Goal: Information Seeking & Learning: Find specific fact

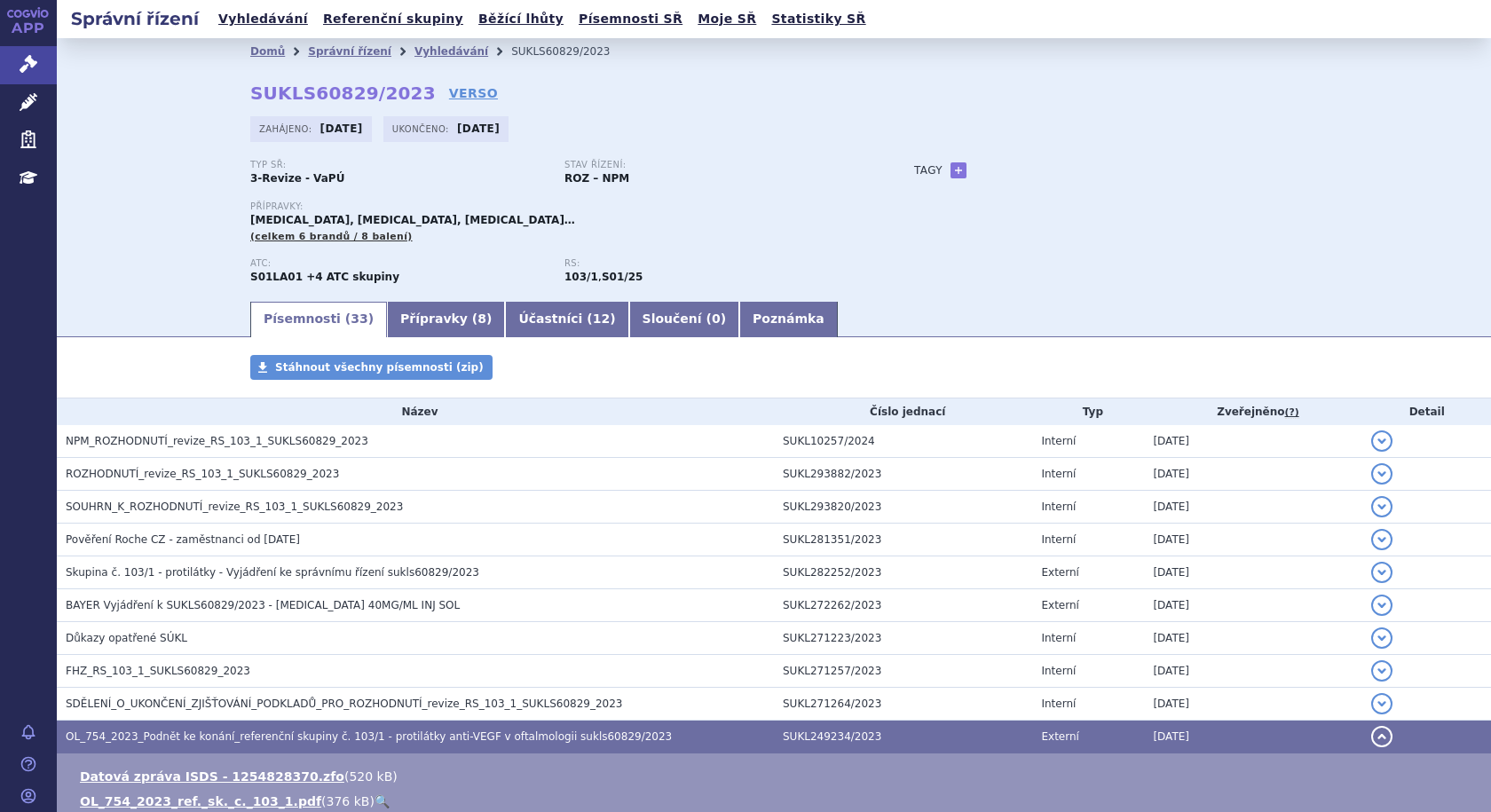
scroll to position [316, 0]
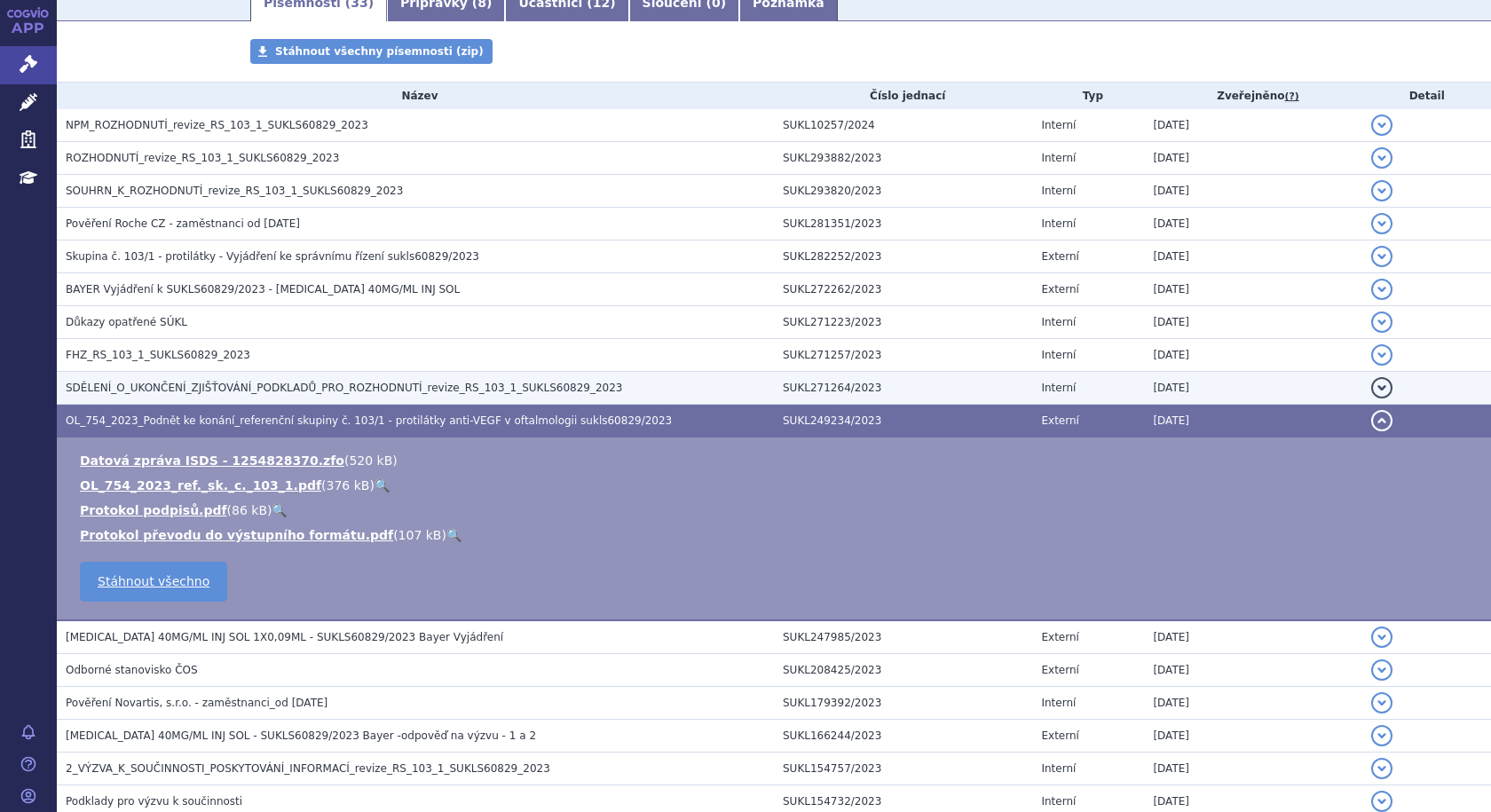
click at [209, 388] on span "SDĚLENÍ_O_UKONČENÍ_ZJIŠŤOVÁNÍ_PODKLADŮ_PRO_ROZHODNUTÍ_revize_RS_103_1_SUKLS6082…" at bounding box center [344, 387] width 557 height 12
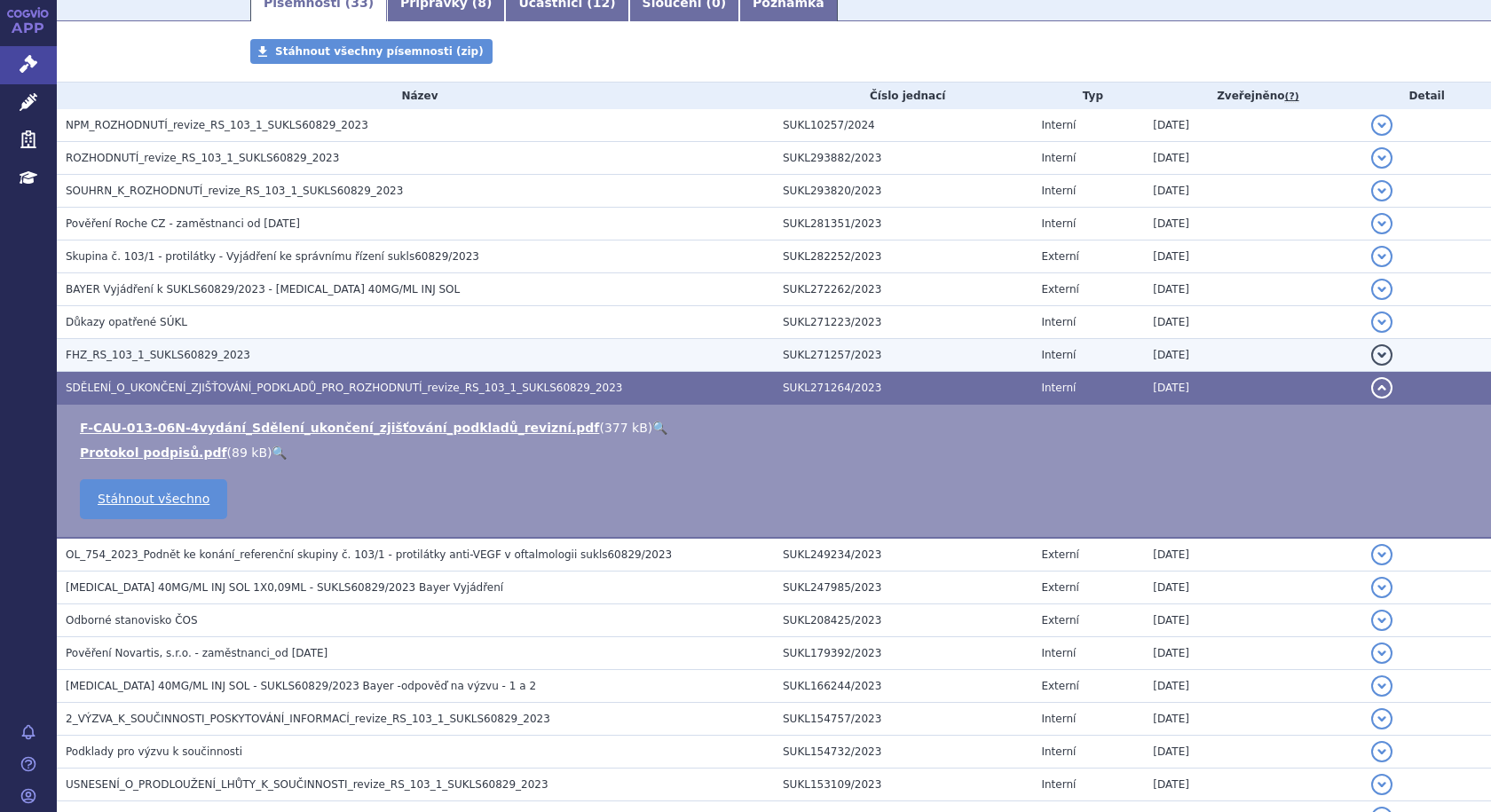
click at [160, 361] on span "FHZ_RS_103_1_SUKLS60829_2023" at bounding box center [158, 354] width 185 height 12
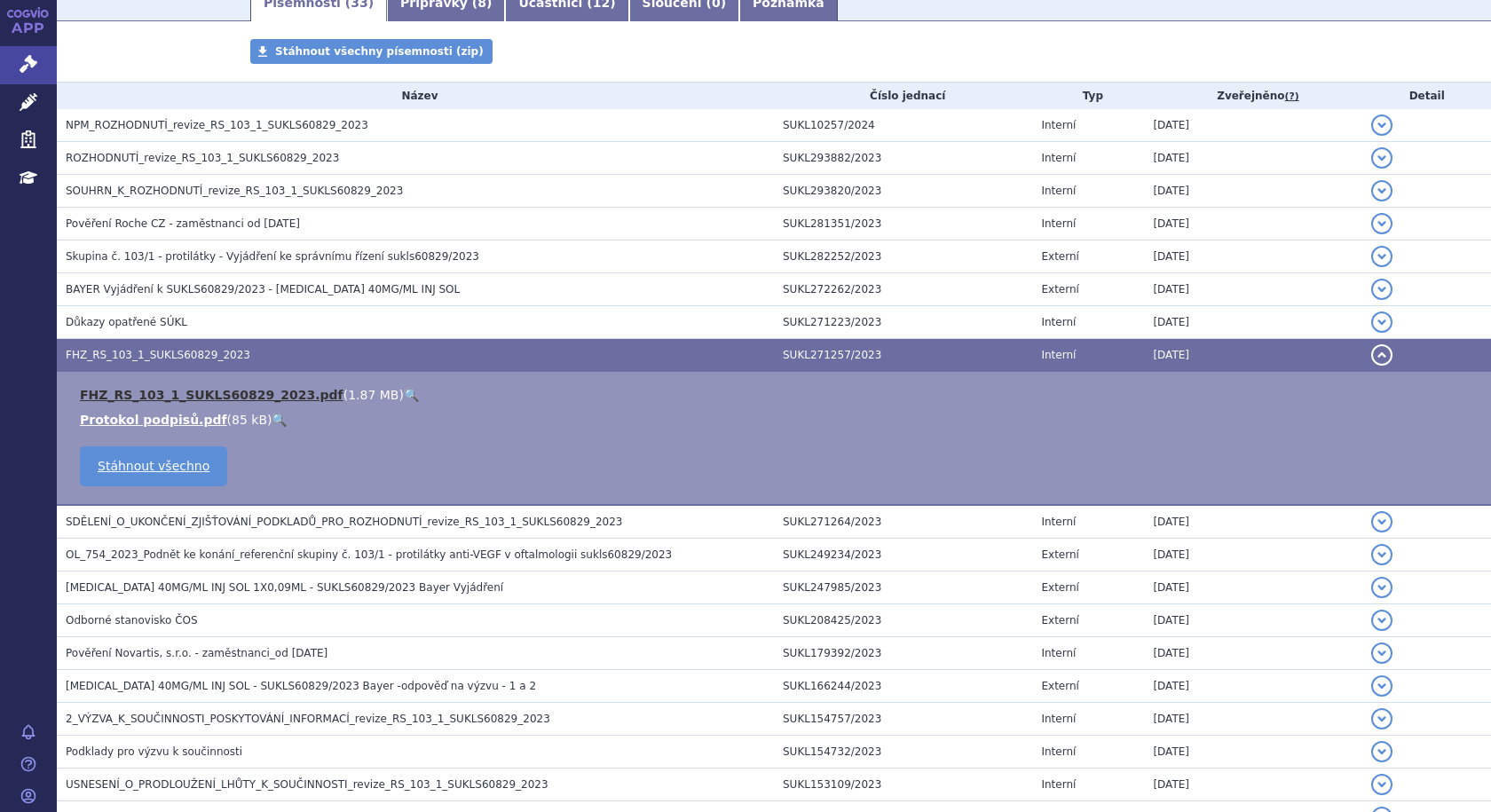
click at [160, 390] on link "FHZ_RS_103_1_SUKLS60829_2023.pdf" at bounding box center [211, 394] width 263 height 14
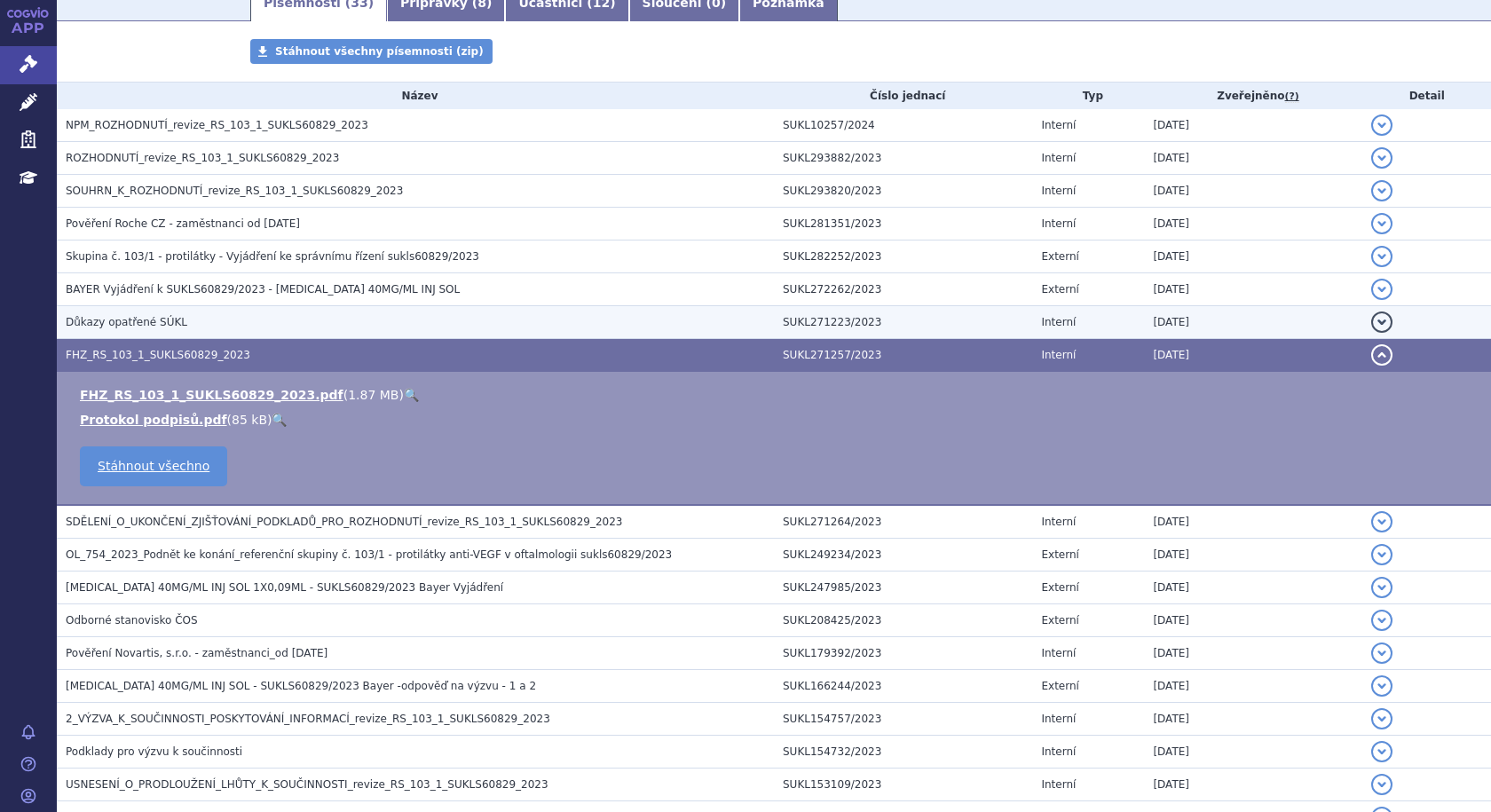
click at [117, 319] on span "Důkazy opatřené SÚKL" at bounding box center [126, 322] width 121 height 12
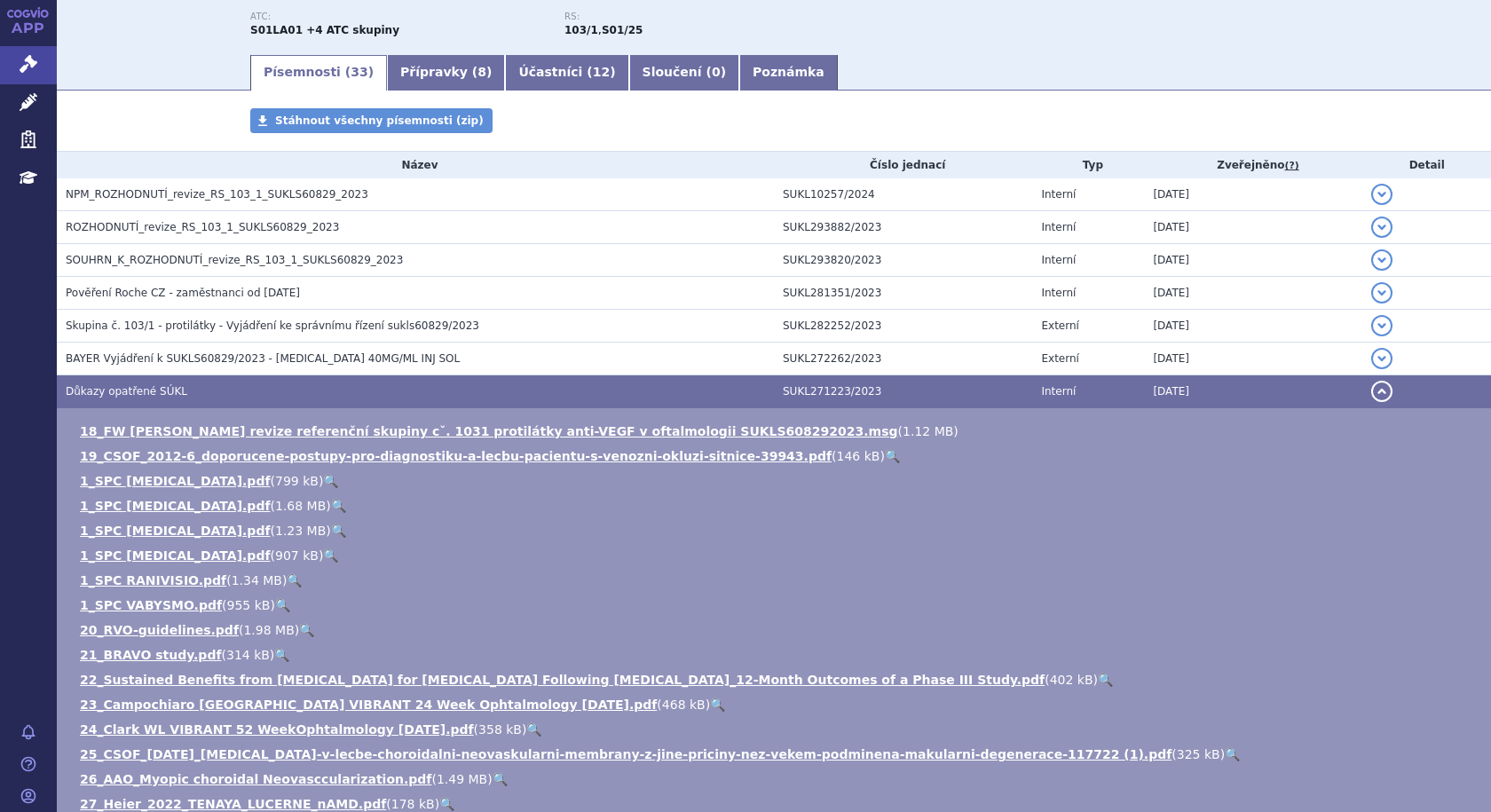
scroll to position [50, 0]
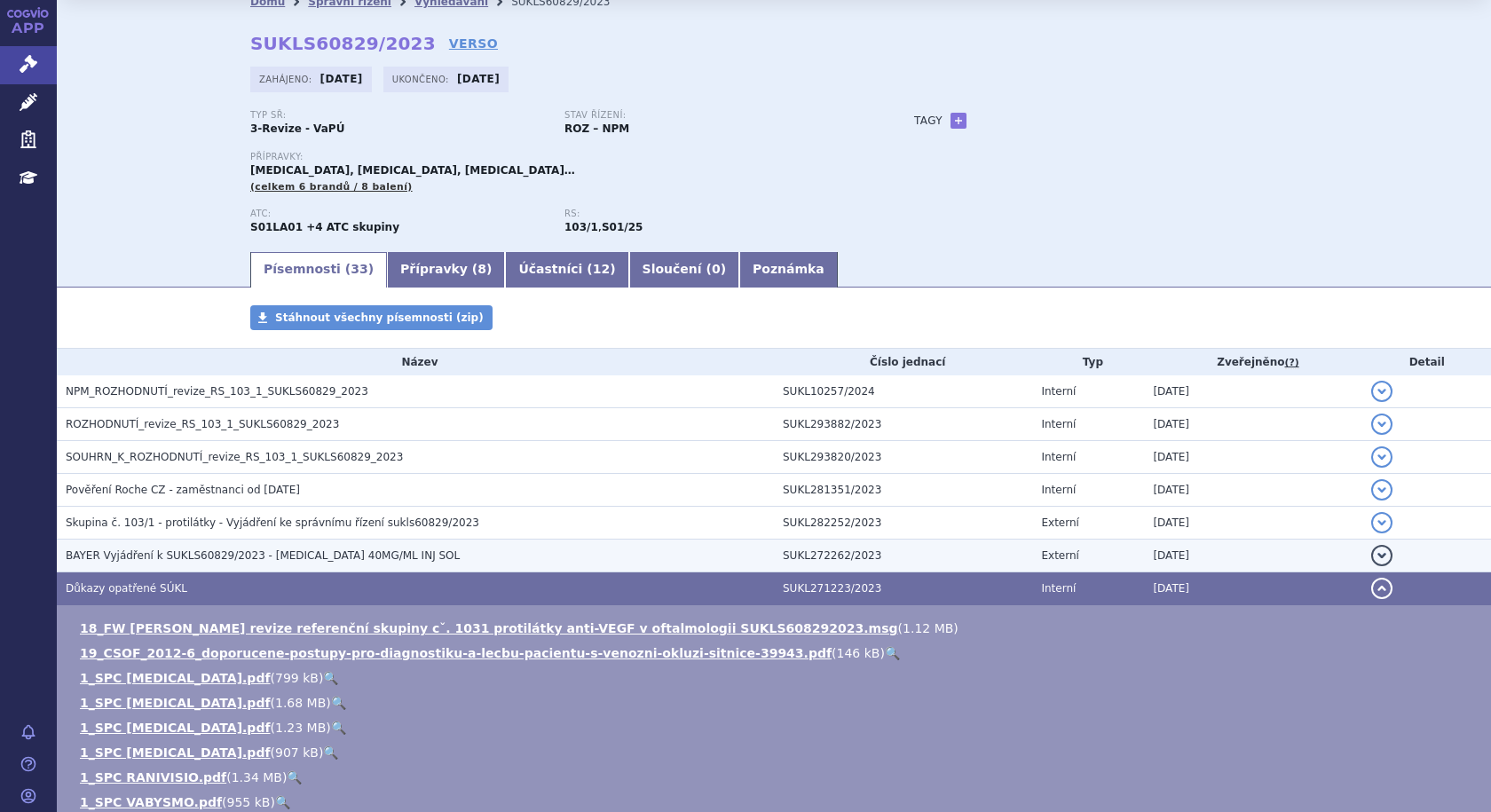
click at [211, 555] on span "BAYER Vyjádření k SUKLS60829/2023 - EYLEA 40MG/ML INJ SOL" at bounding box center [262, 554] width 394 height 12
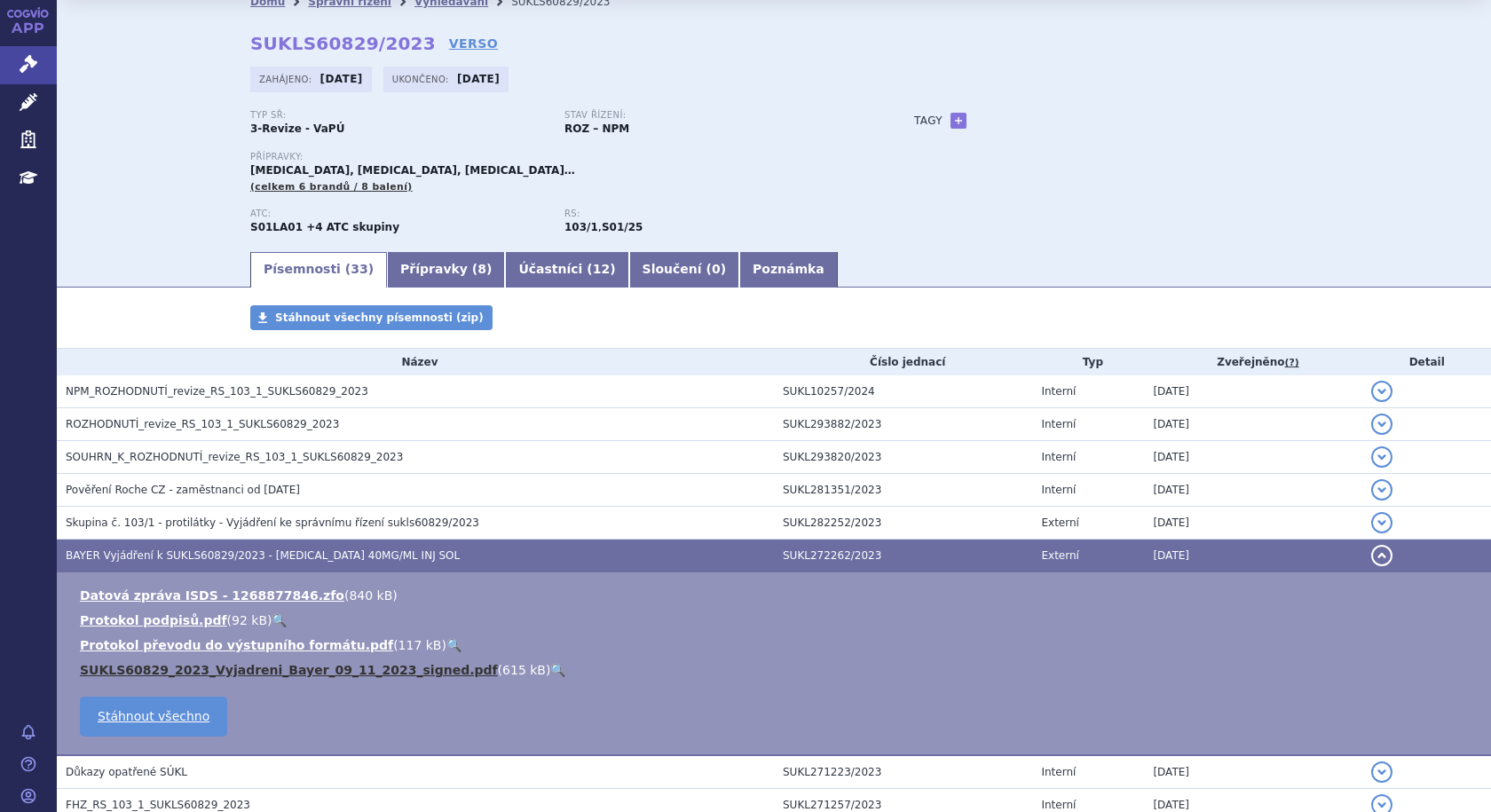
click at [338, 670] on link "SUKLS60829_2023_Vyjadreni_Bayer_09_11_2023_signed.pdf" at bounding box center [288, 669] width 418 height 14
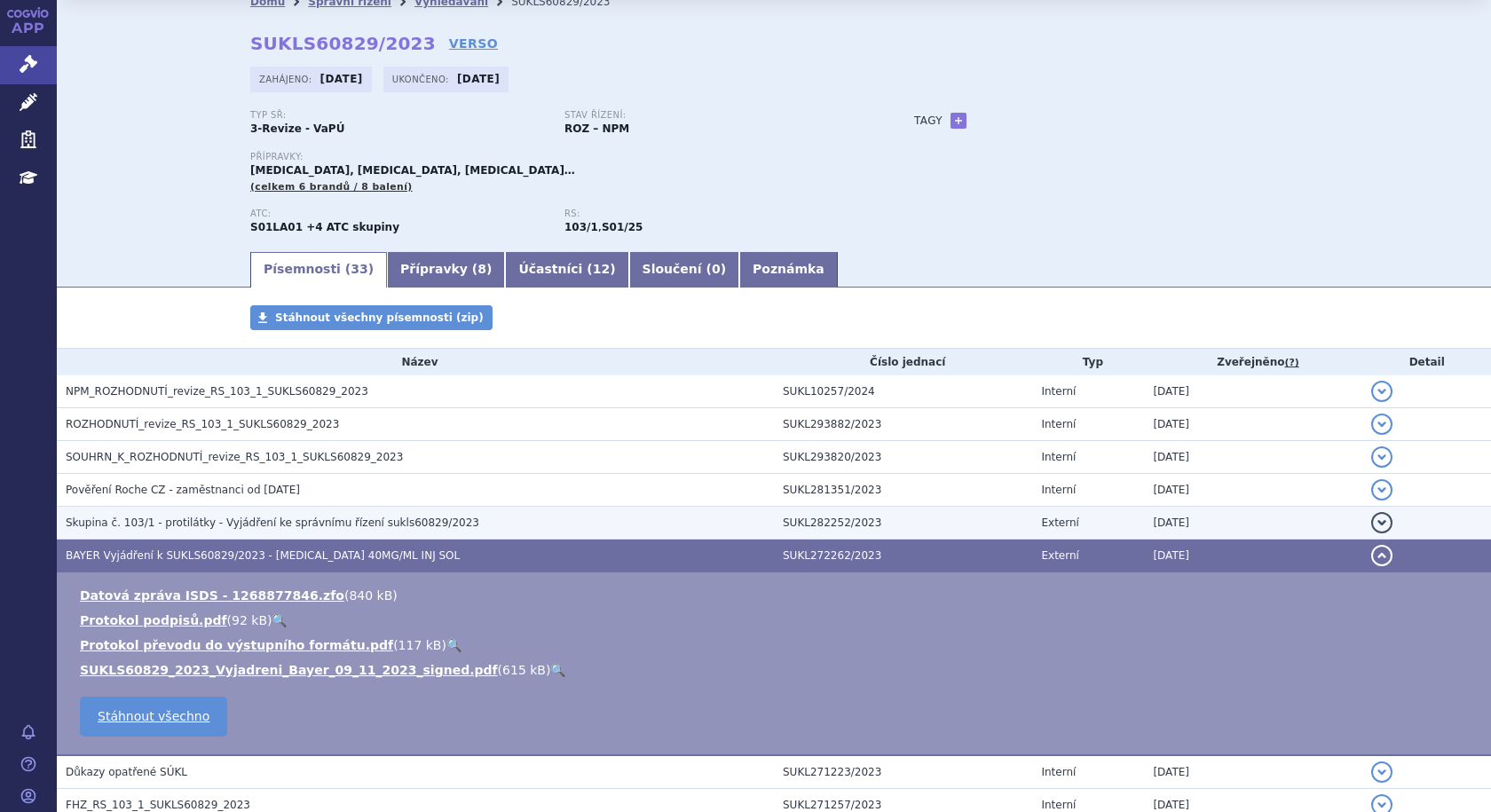
click at [386, 527] on span "Skupina č. 103/1 - protilátky - Vyjádření ke správnímu řízení sukls60829/2023" at bounding box center [273, 522] width 414 height 12
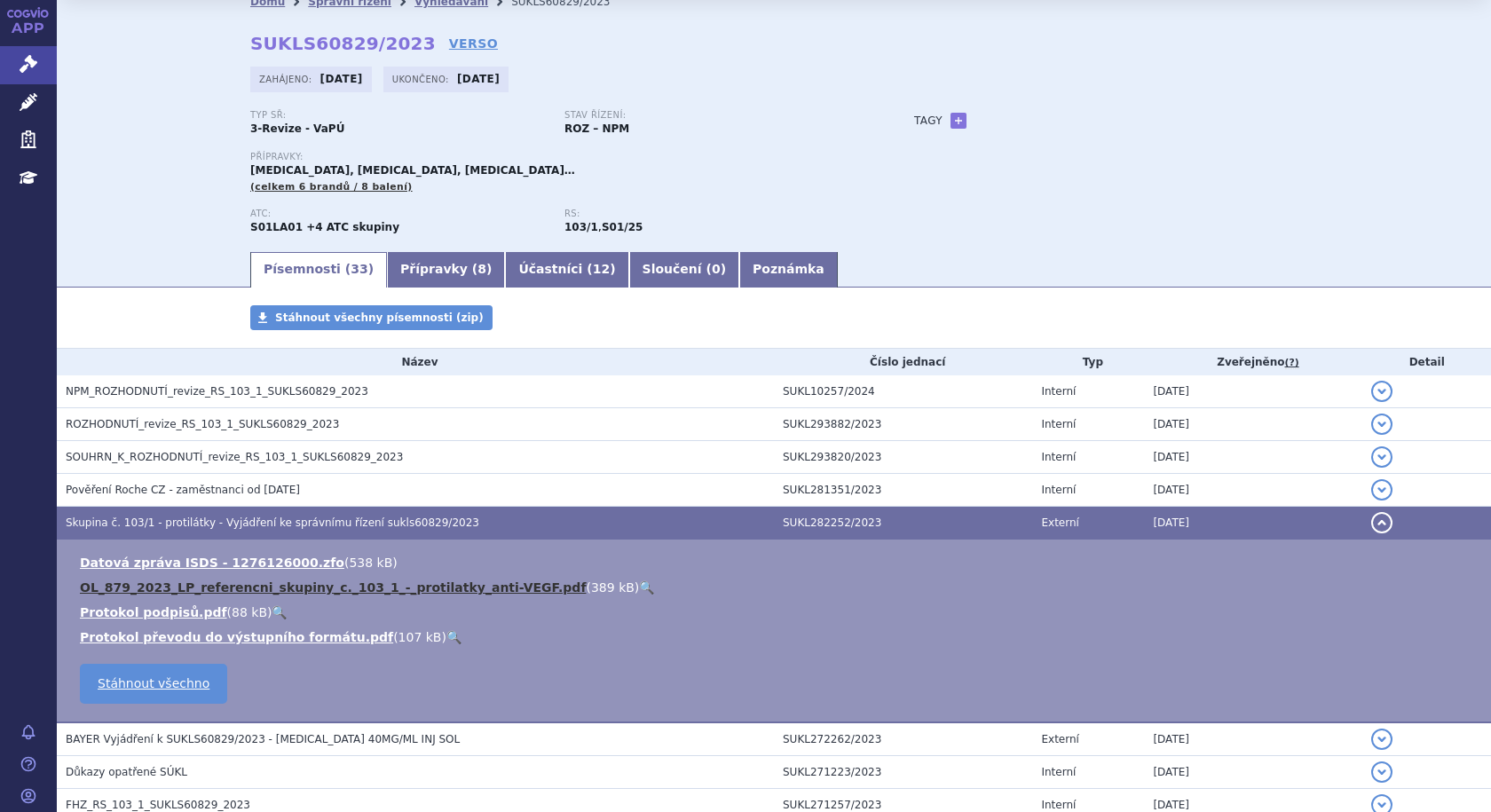
click at [401, 590] on link "OL_879_2023_LP_referencni_skupiny_c._103_1_-_protilatky_anti-VEGF.pdf" at bounding box center [333, 587] width 506 height 14
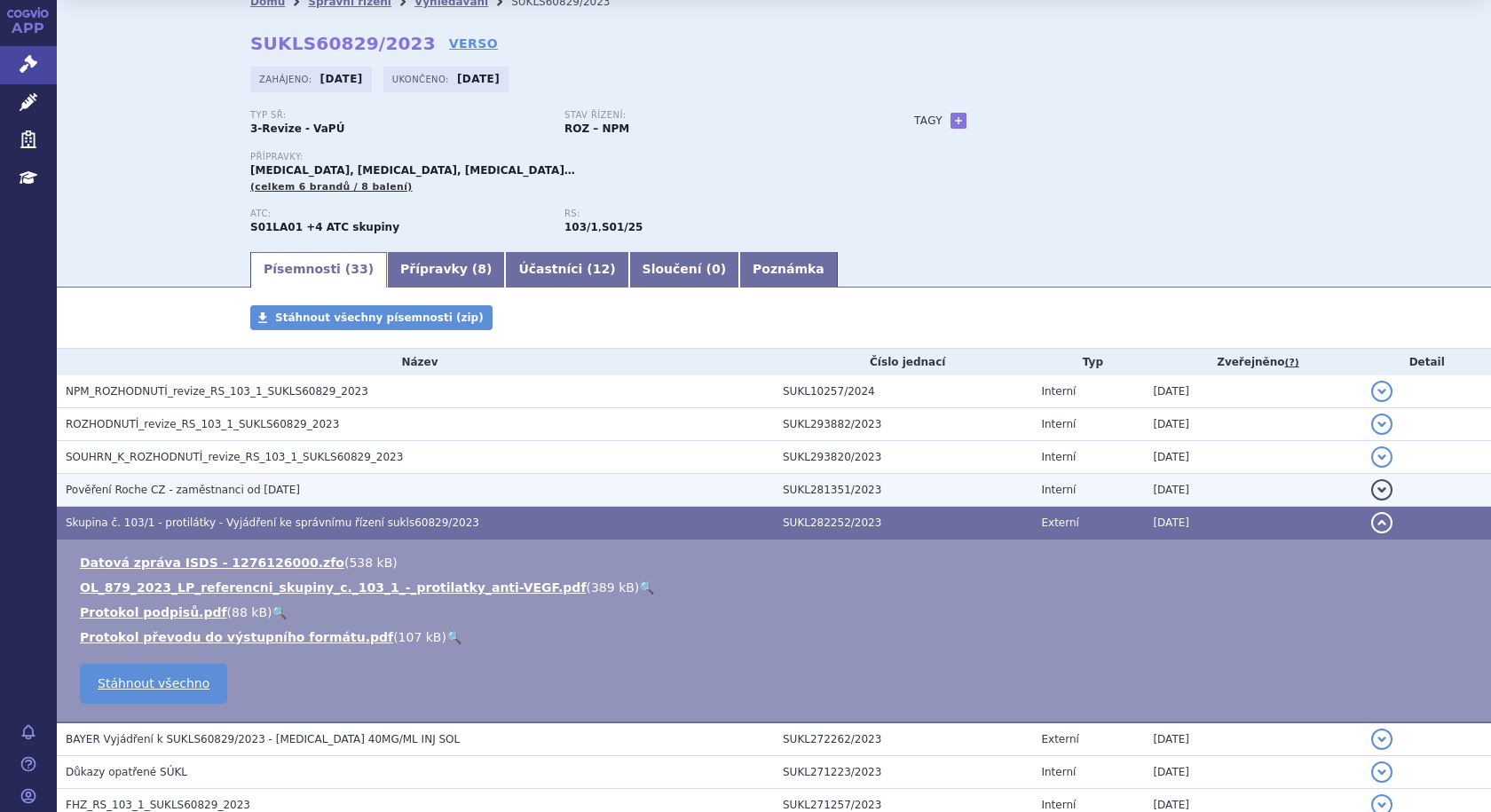
click at [144, 492] on span "Pověření Roche CZ - zaměstnanci od 22.11.2023" at bounding box center [183, 489] width 235 height 12
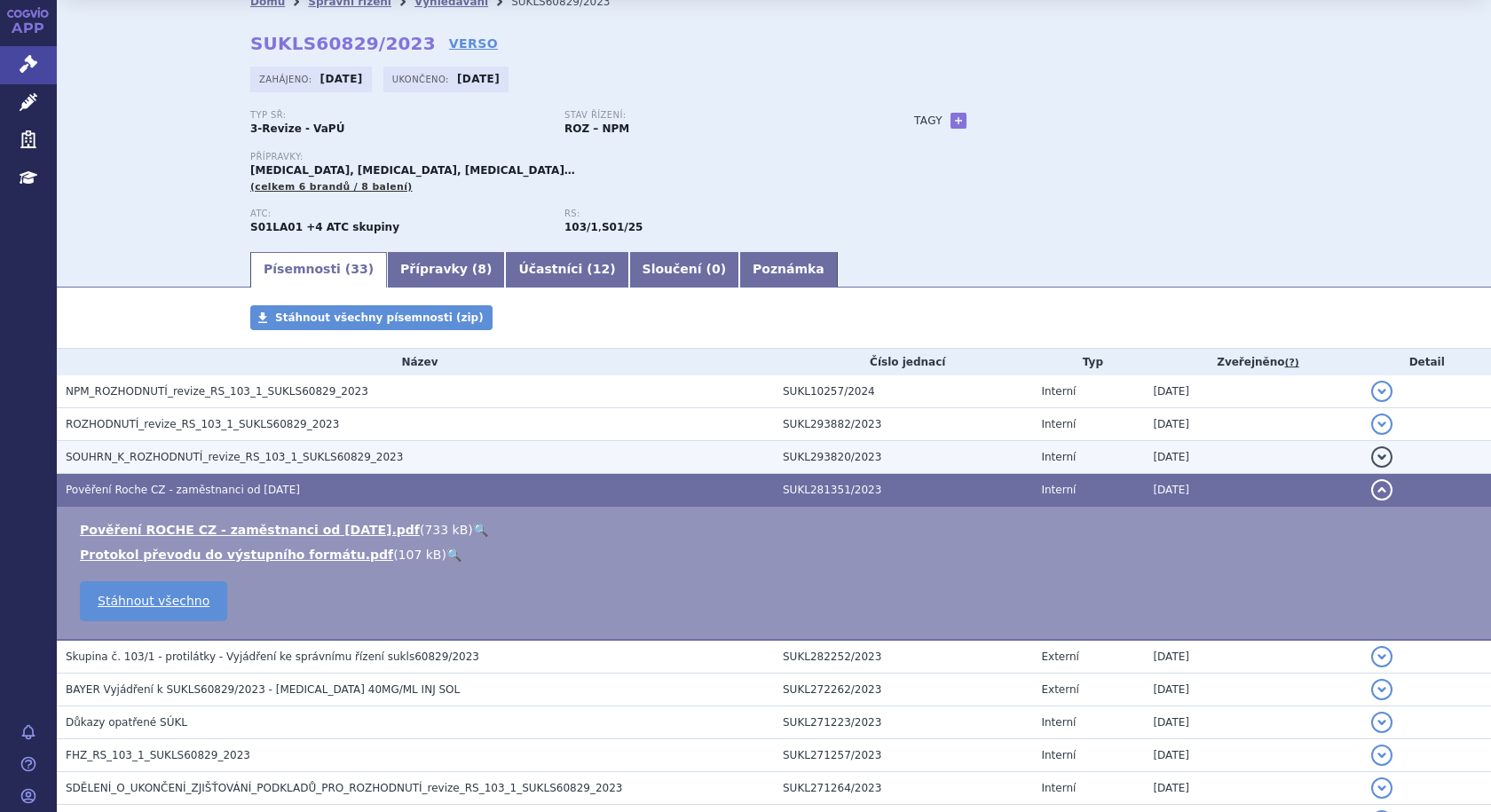
click at [159, 452] on span "SOUHRN_K_ROZHODNUTÍ_revize_RS_103_1_SUKLS60829_2023" at bounding box center [235, 456] width 338 height 12
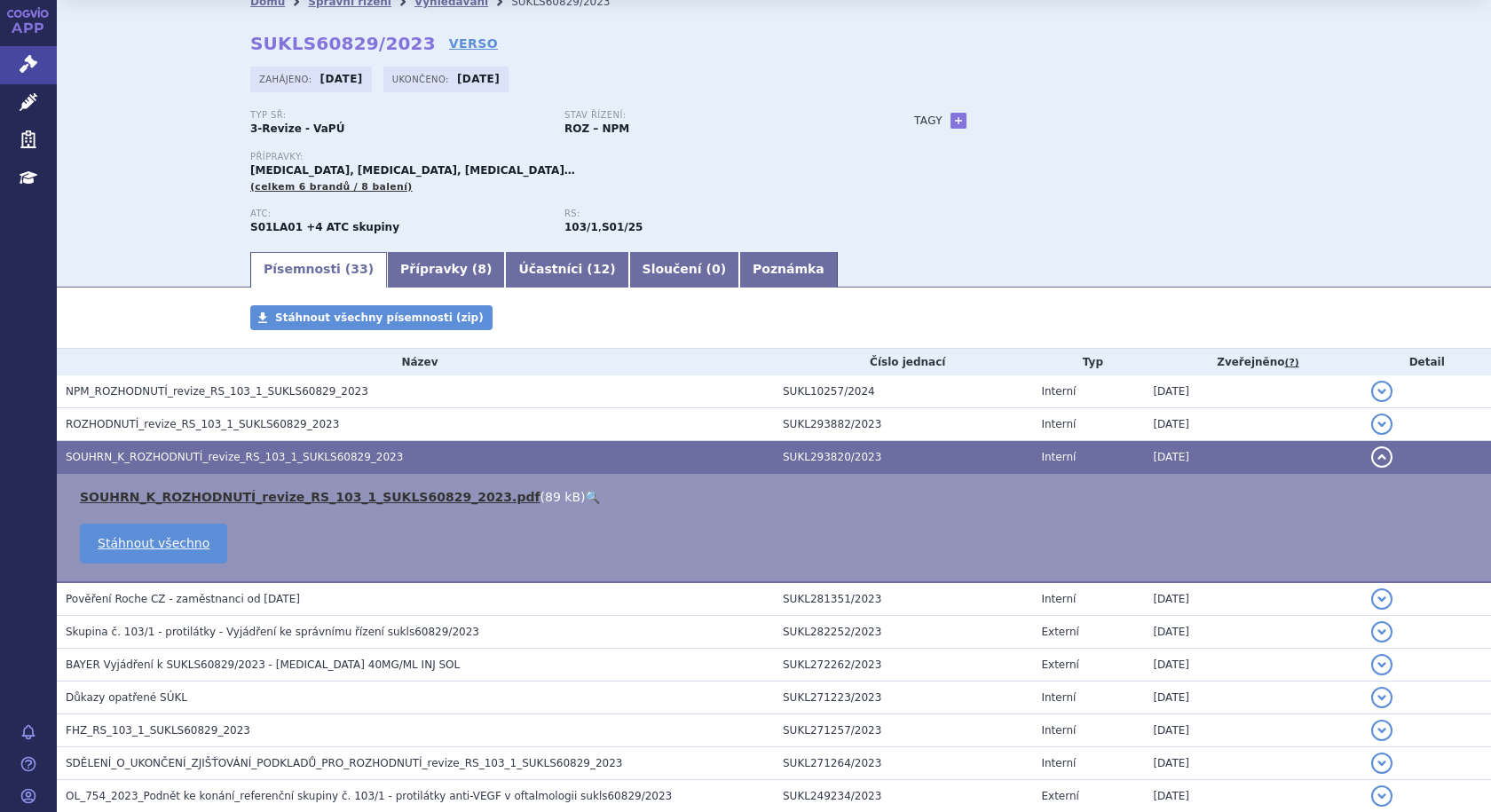
click at [346, 494] on link "SOUHRN_K_ROZHODNUTÍ_revize_RS_103_1_SUKLS60829_2023.pdf" at bounding box center [310, 496] width 461 height 14
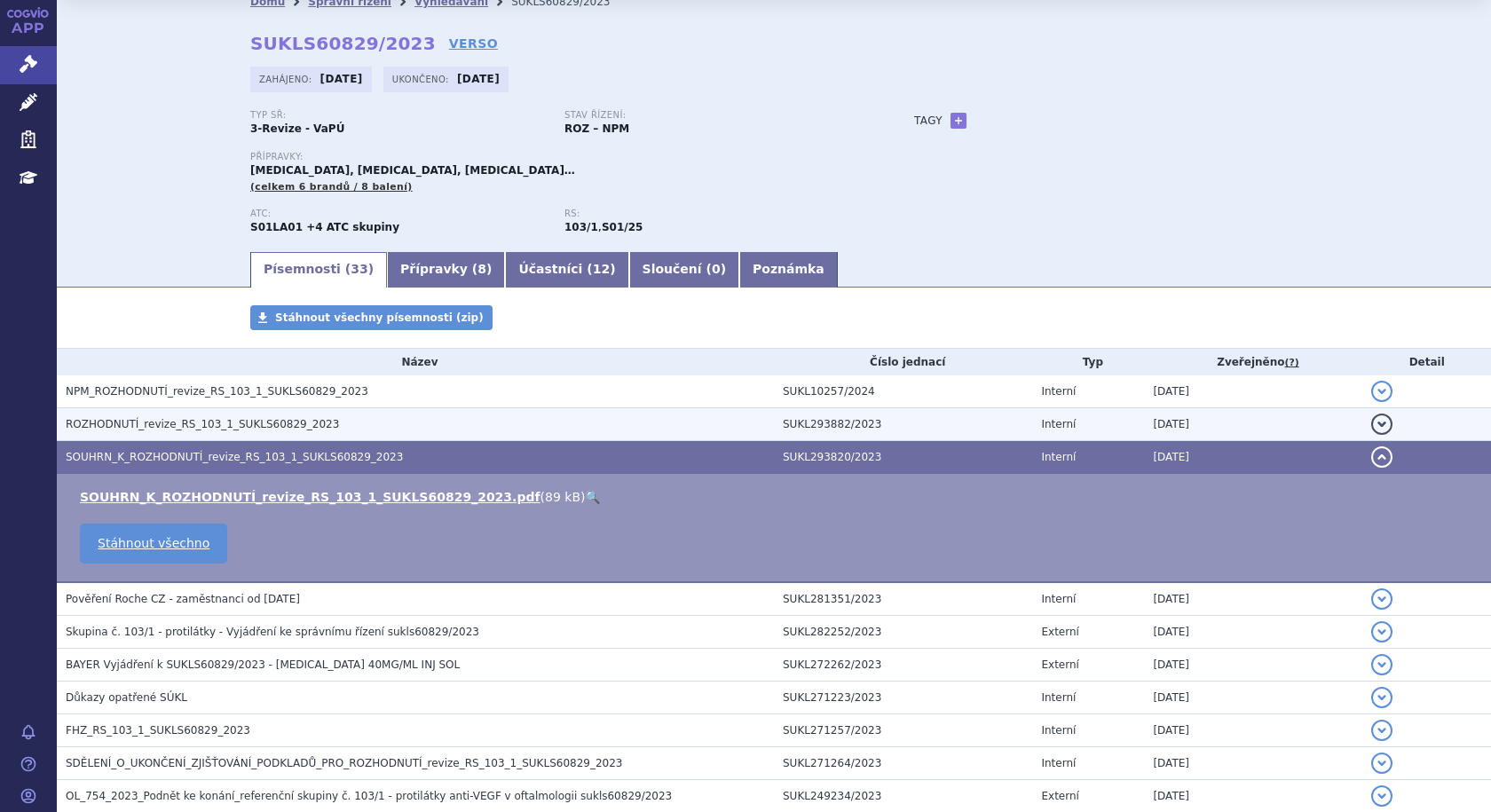
click at [187, 426] on span "ROZHODNUTÍ_revize_RS_103_1_SUKLS60829_2023" at bounding box center [202, 424] width 274 height 12
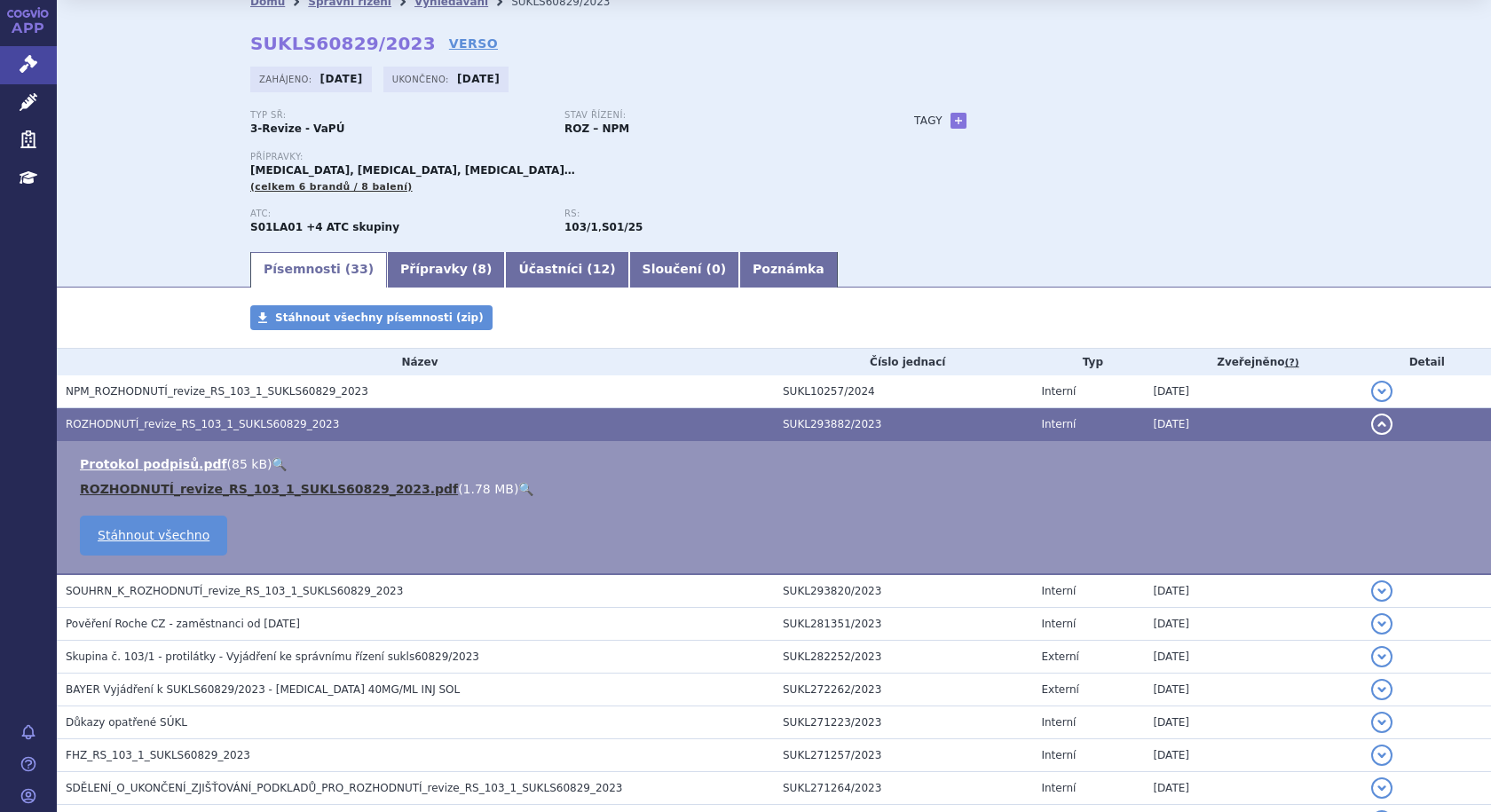
click at [301, 488] on link "ROZHODNUTÍ_revize_RS_103_1_SUKLS60829_2023.pdf" at bounding box center [269, 488] width 378 height 14
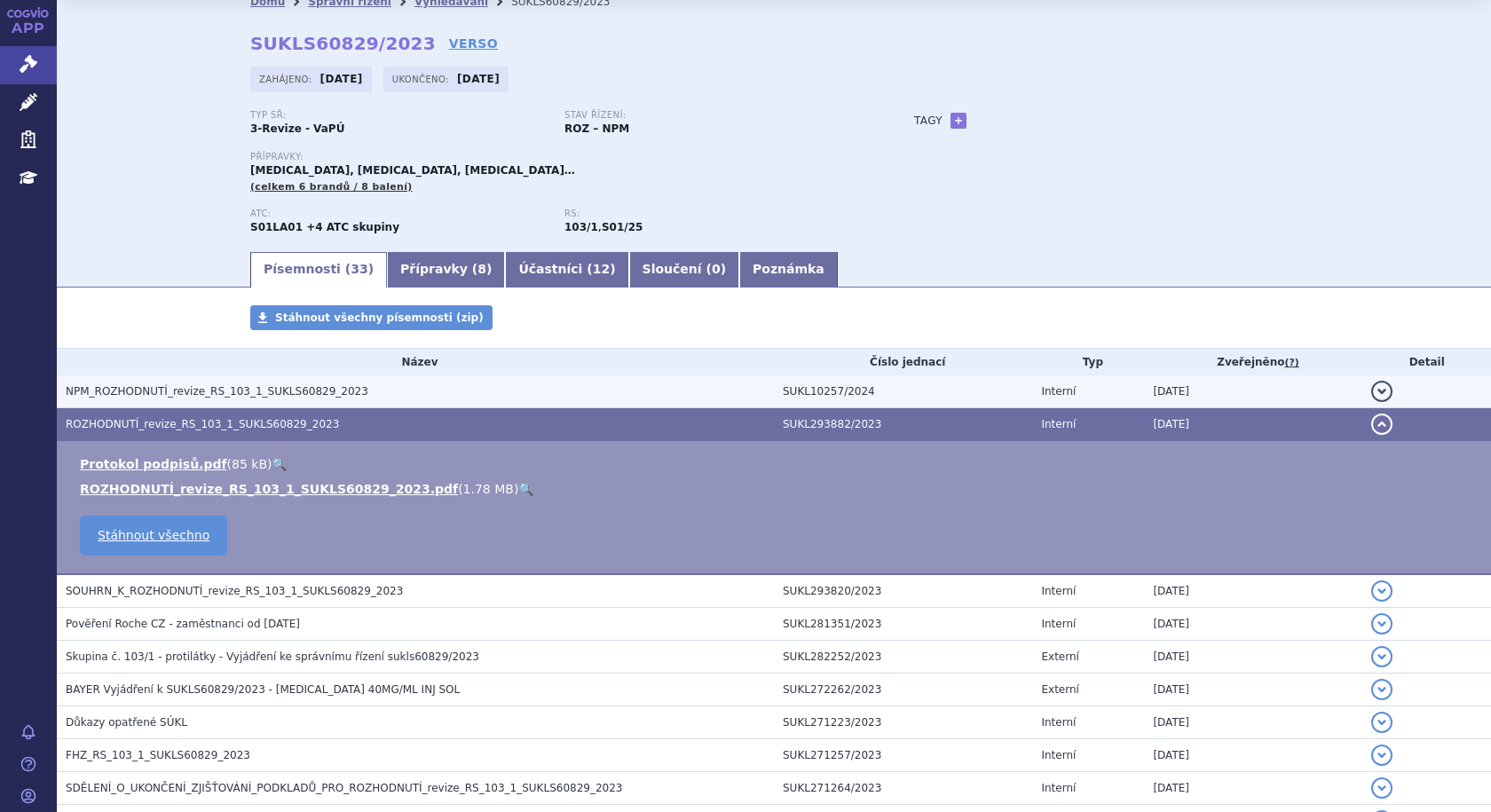
click at [141, 393] on span "NPM_ROZHODNUTÍ_revize_RS_103_1_SUKLS60829_2023" at bounding box center [217, 390] width 302 height 12
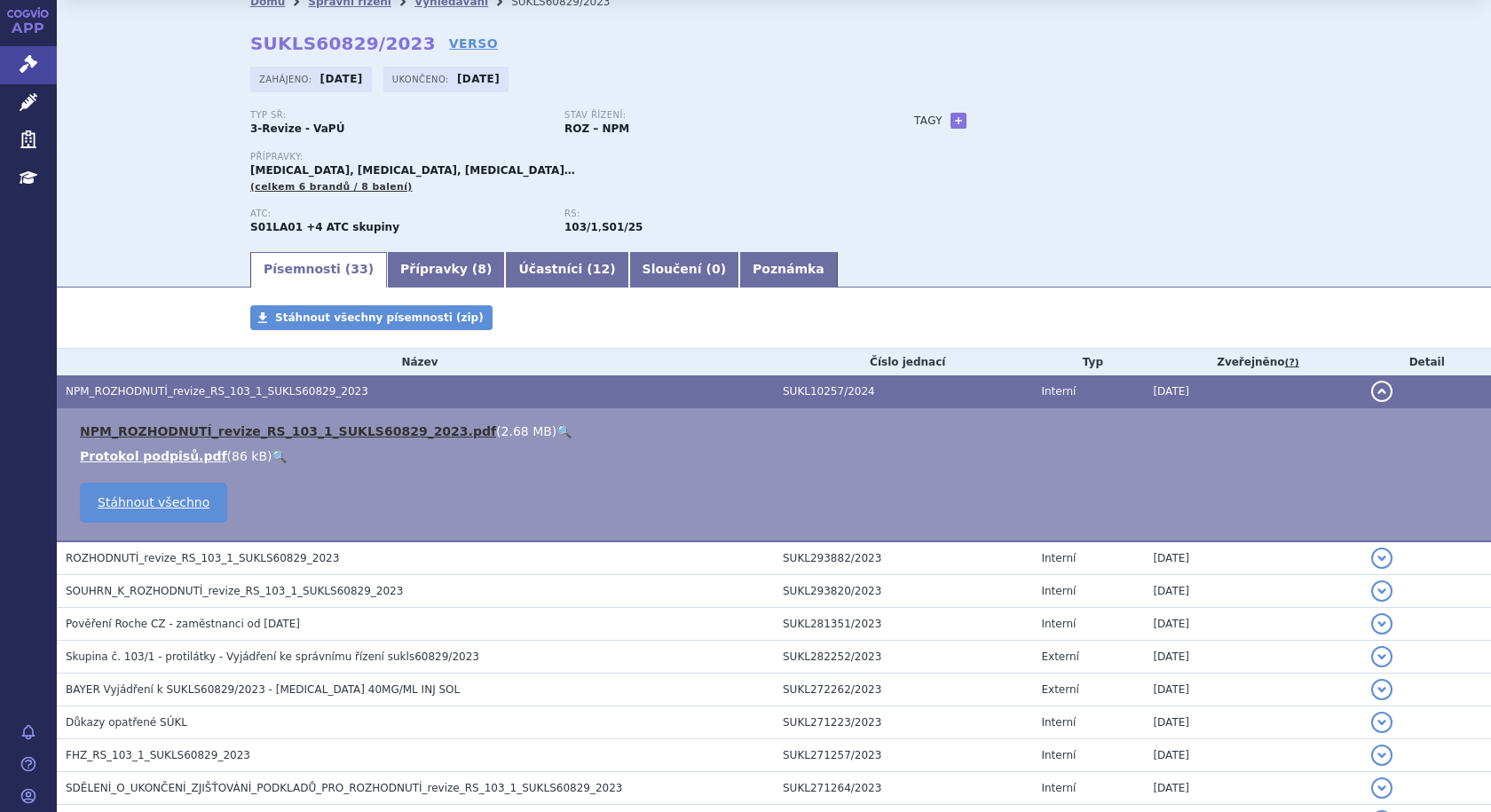
click at [192, 433] on link "NPM_ROZHODNUTÍ_revize_RS_103_1_SUKLS60829_2023.pdf" at bounding box center [287, 431] width 416 height 14
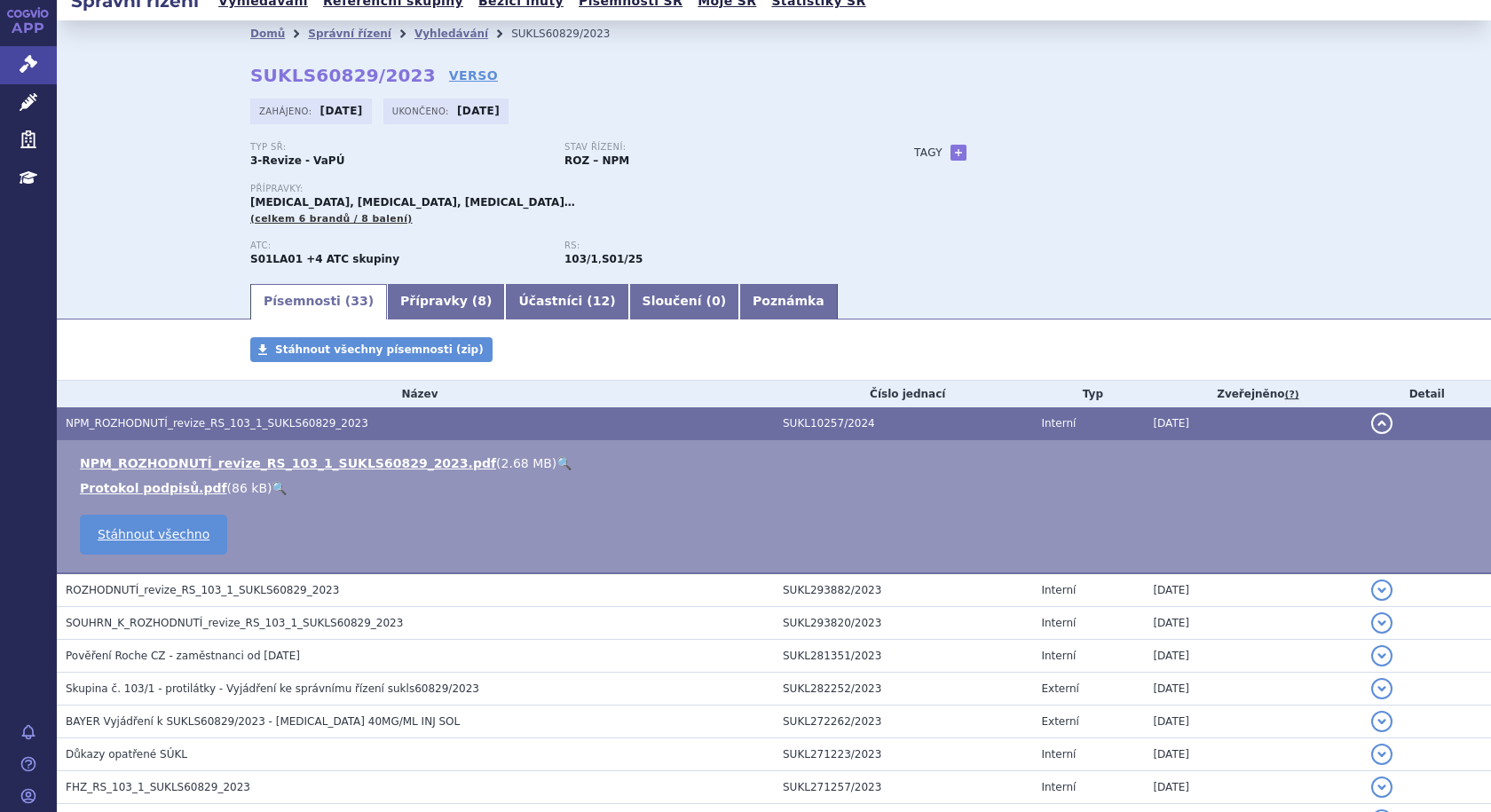
scroll to position [0, 0]
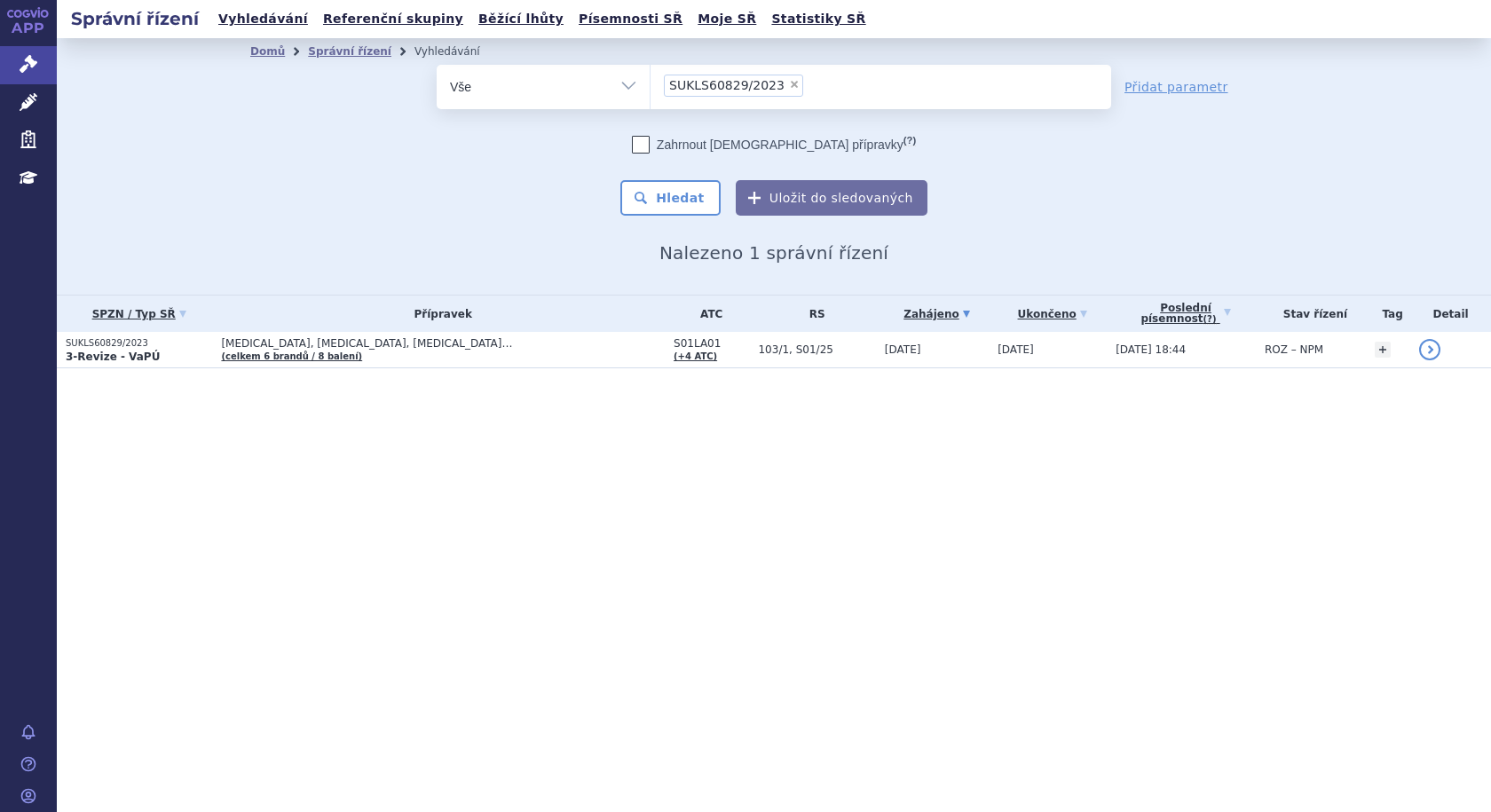
click at [789, 82] on span "×" at bounding box center [794, 83] width 10 height 10
click at [651, 82] on select "SUKLS60829/2023" at bounding box center [650, 86] width 1 height 44
select select
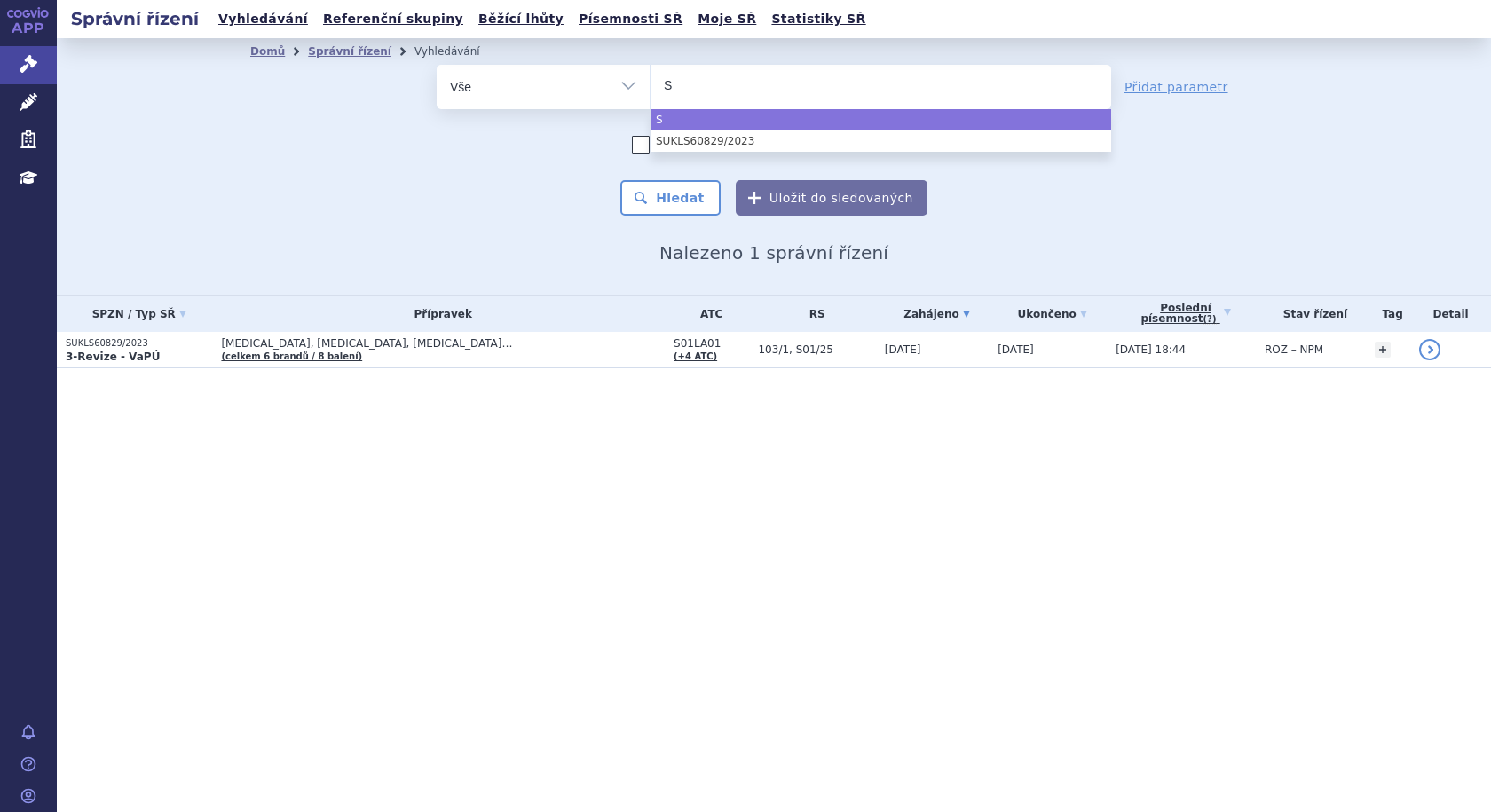
type input "SU"
type input "SUK"
type input "SUKLS"
type input "SUKLS3"
type input "SUKLS37"
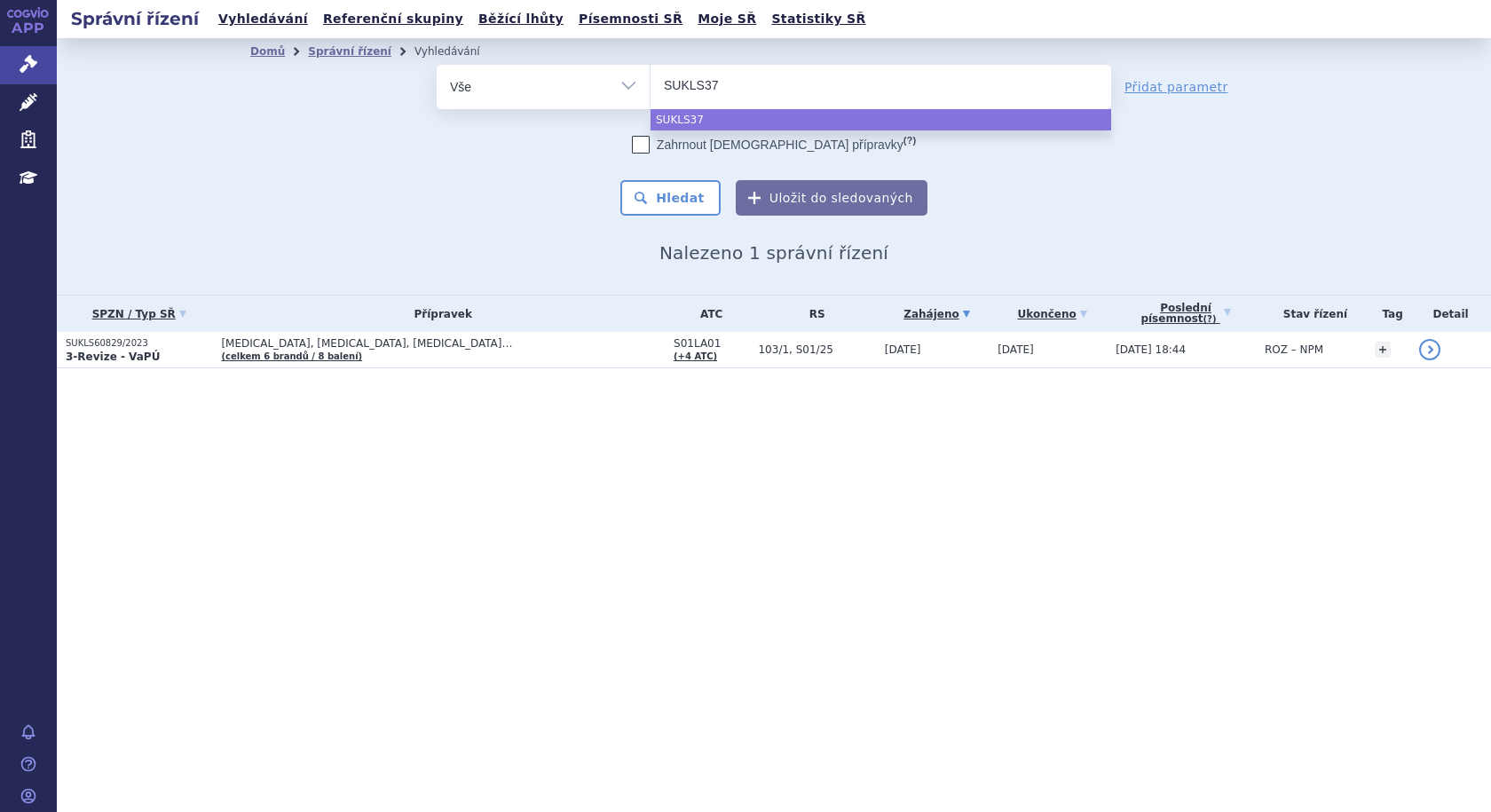
type input "SUKLS378"
type input "SUKLS3783"
type input "SUKLS37832"
type input "SUKLS37832/"
type input "SUKLS37832/2"
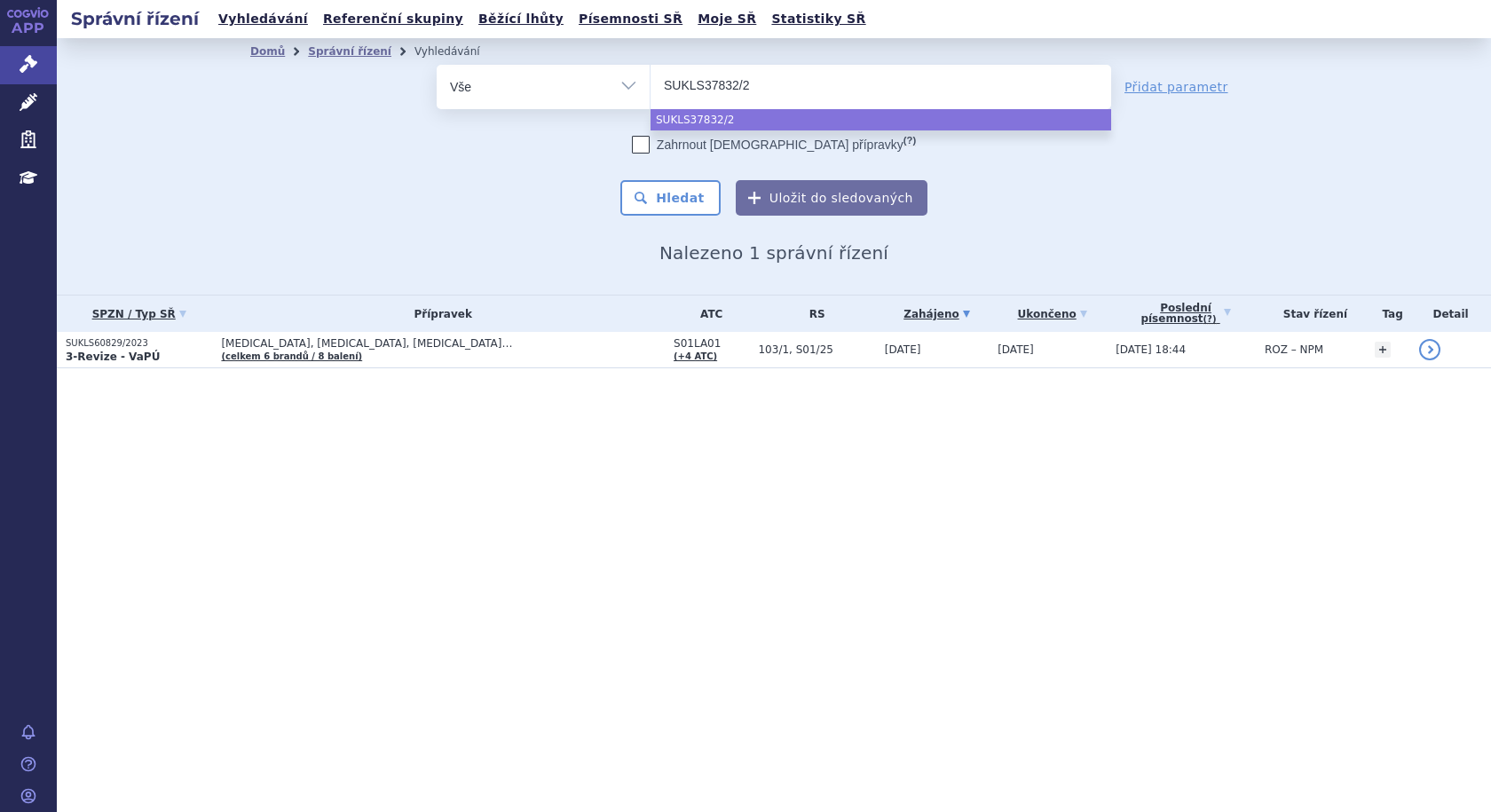
type input "SUKLS37832/20"
type input "SUKLS37832/2024"
select select "SUKLS37832/2024"
click at [698, 193] on button "Hledat" at bounding box center [670, 197] width 100 height 35
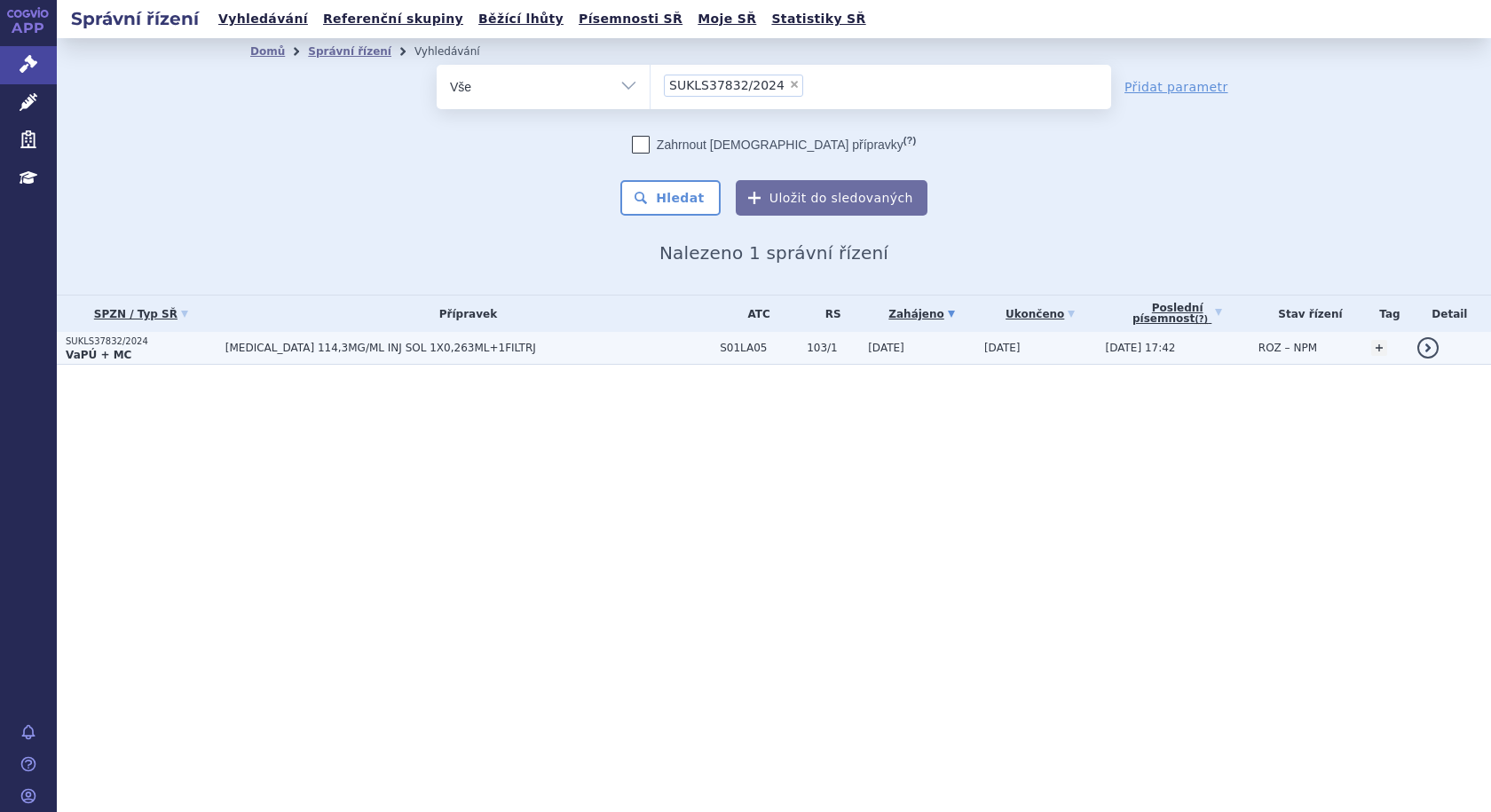
click at [398, 345] on span "[MEDICAL_DATA] 114,3MG/ML INJ SOL 1X0,263ML+1FILTRJ" at bounding box center [447, 348] width 444 height 12
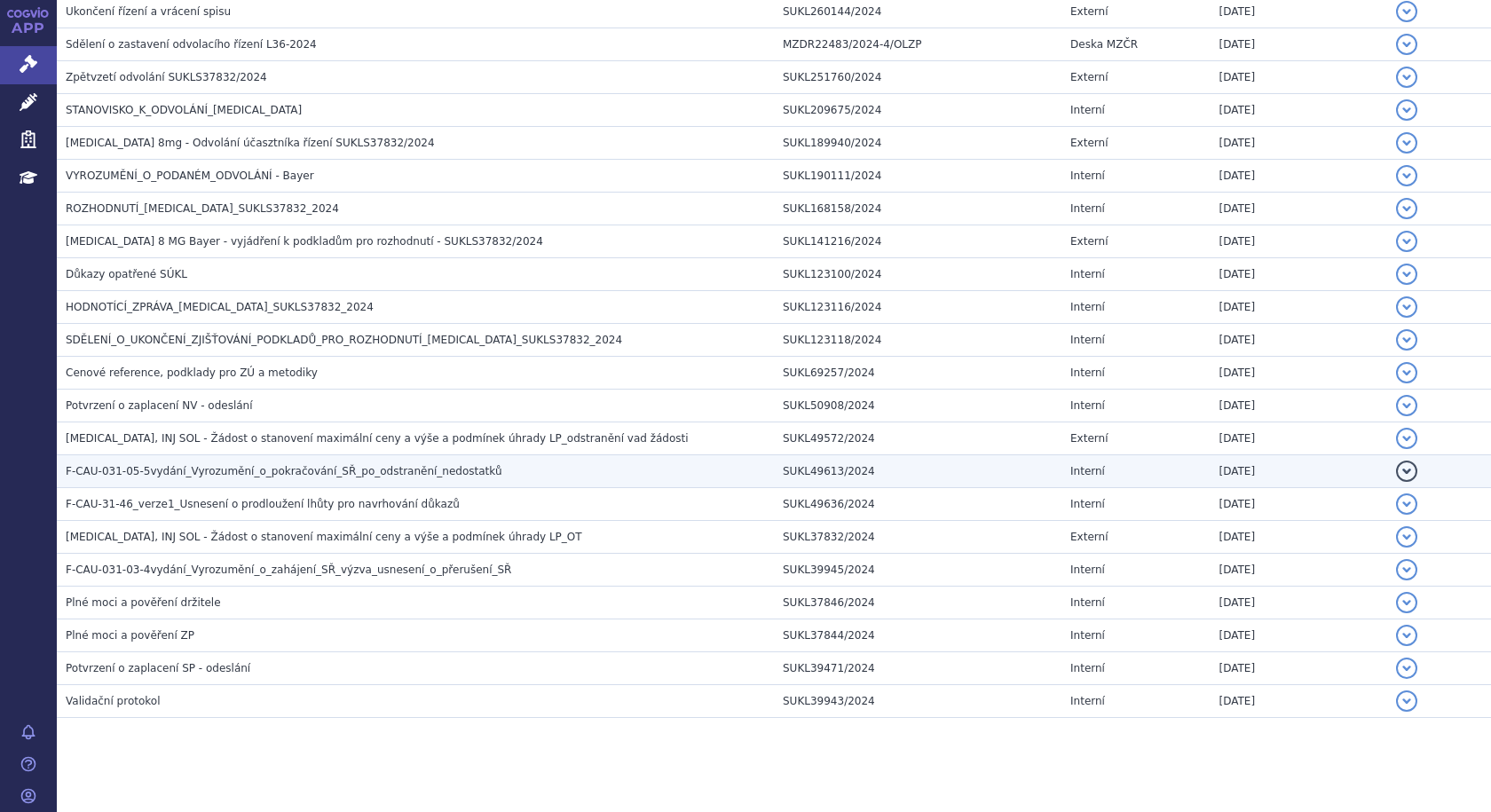
scroll to position [459, 0]
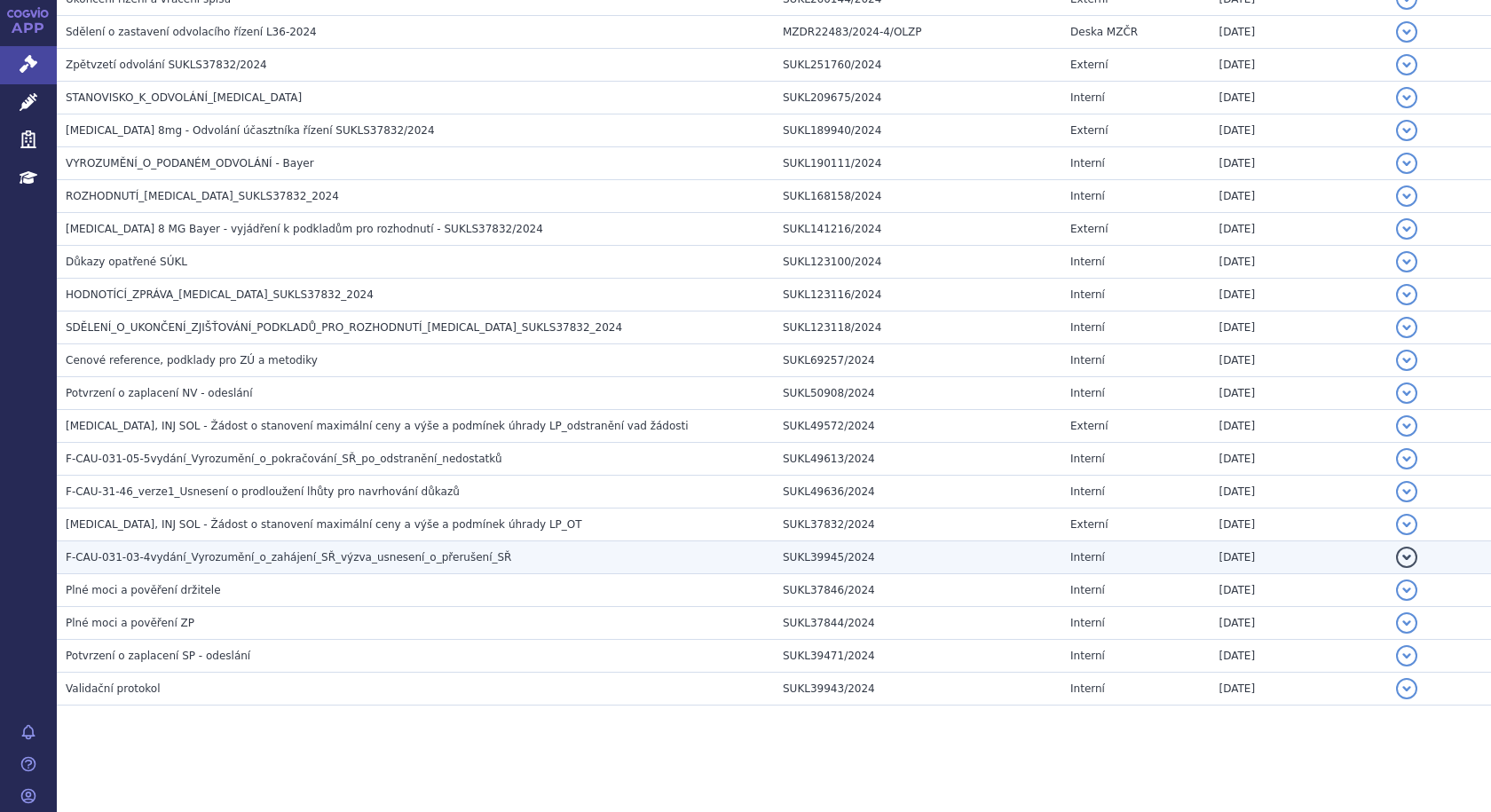
click at [393, 553] on span "F-CAU-031-03-4vydání_Vyrozumění_o_zahájení_SŘ_výzva_usnesení_o_přerušení_SŘ" at bounding box center [288, 556] width 445 height 12
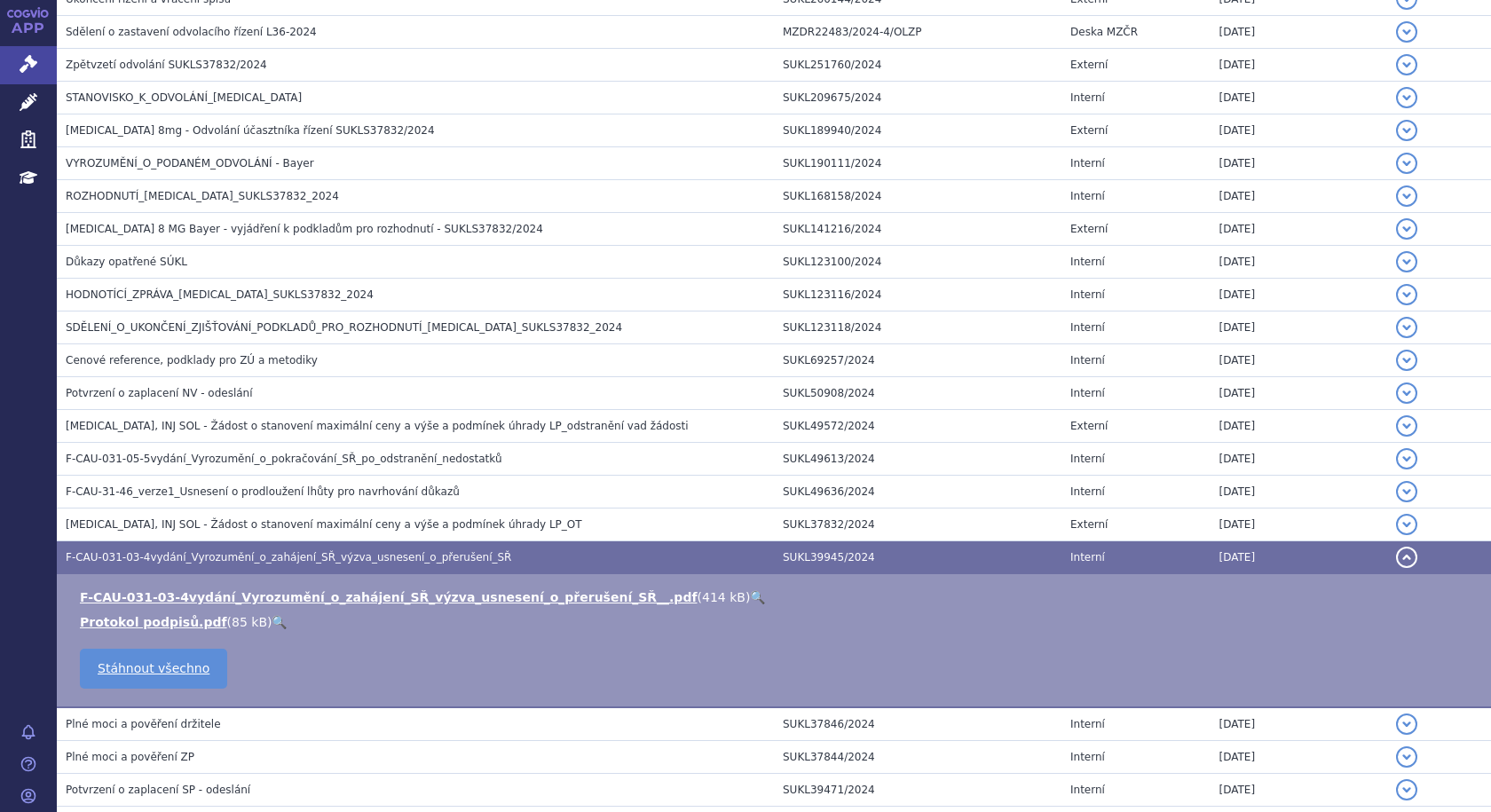
click at [393, 552] on span "F-CAU-031-03-4vydání_Vyrozumění_o_zahájení_SŘ_výzva_usnesení_o_přerušení_SŘ" at bounding box center [288, 556] width 445 height 12
